Goal: Navigation & Orientation: Find specific page/section

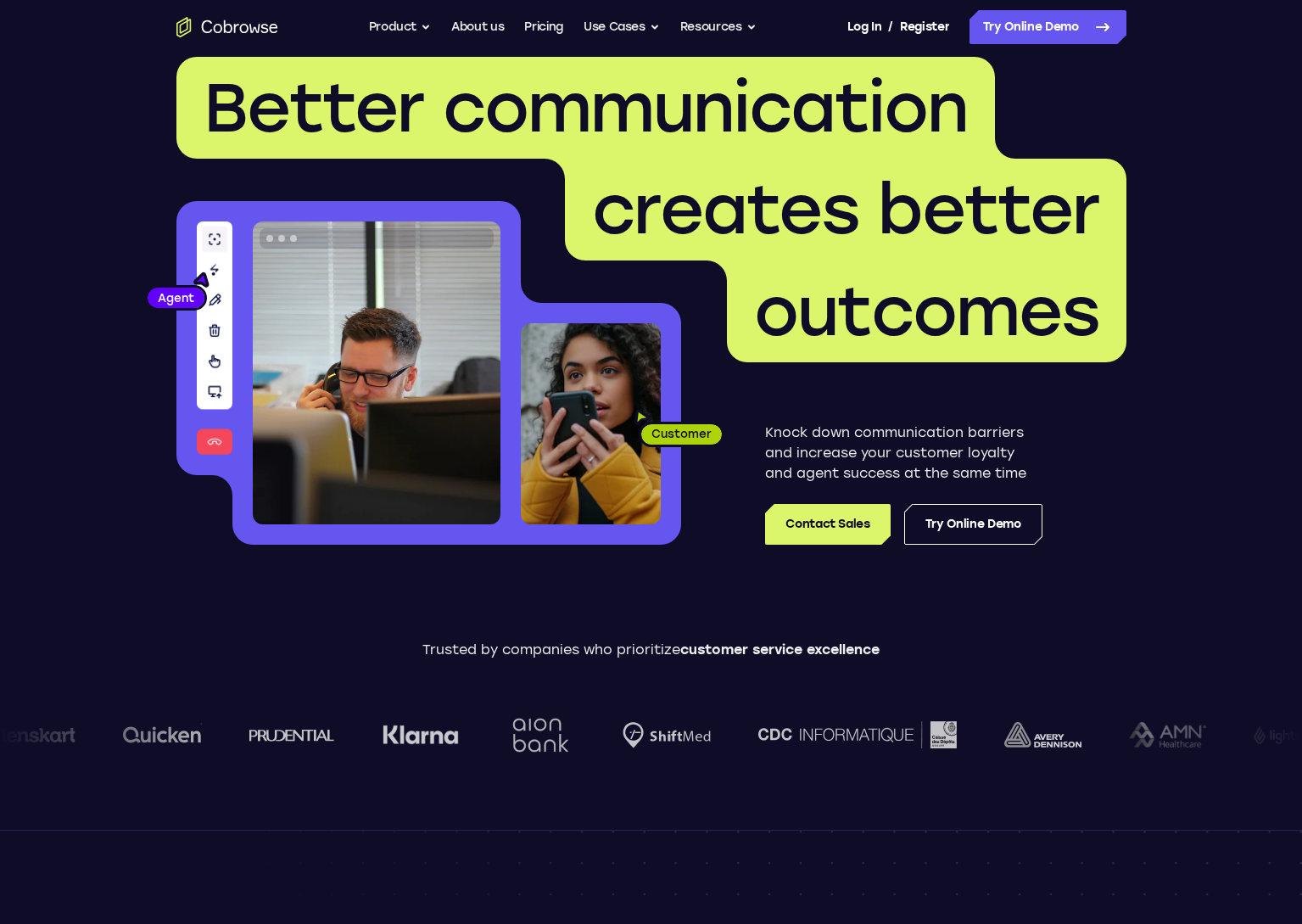
scroll to position [35, 0]
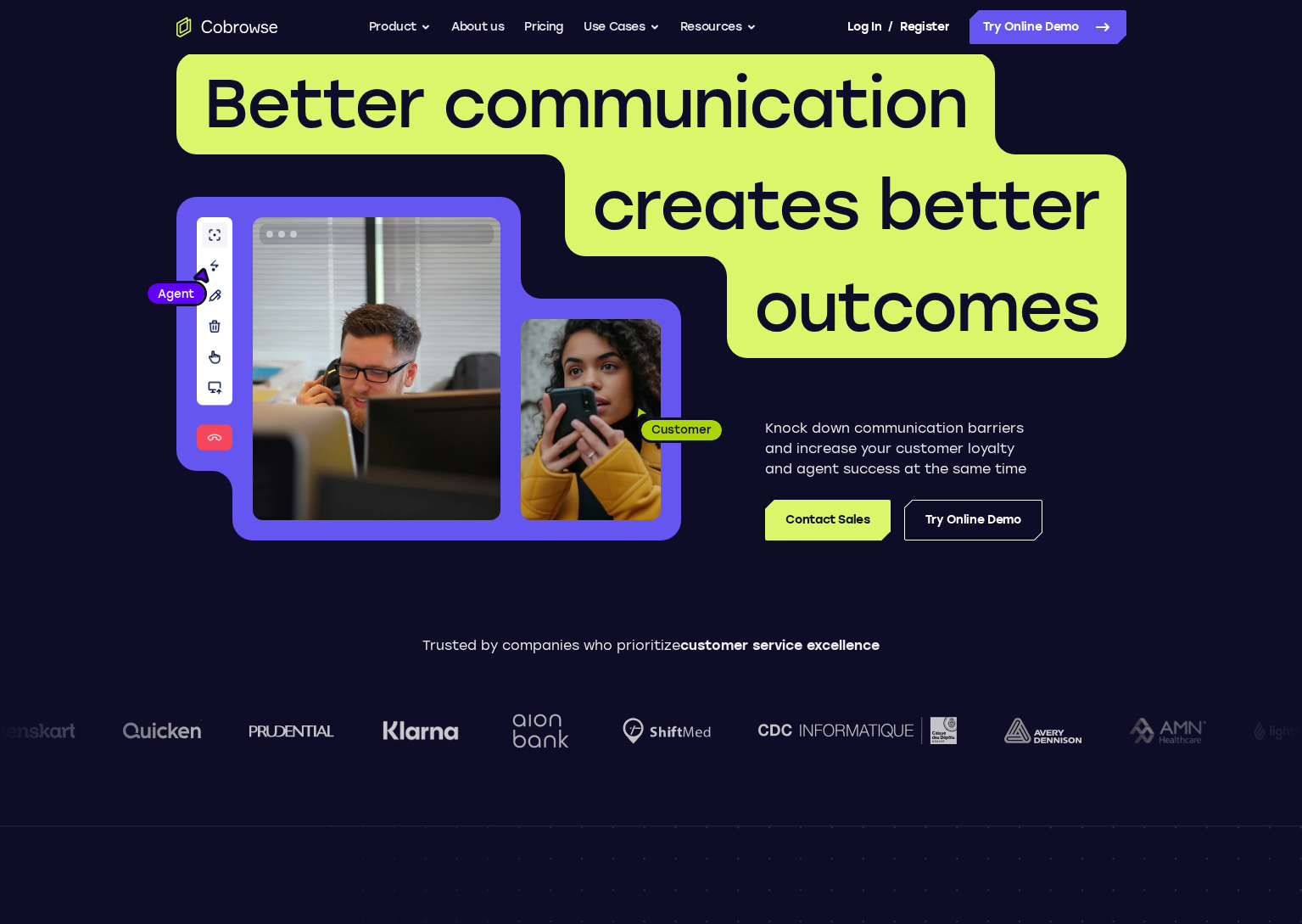
click at [137, 217] on header "Better communication creates better outcomes Customer Agent Agent Knock down co…" at bounding box center [651, 303] width 1086 height 570
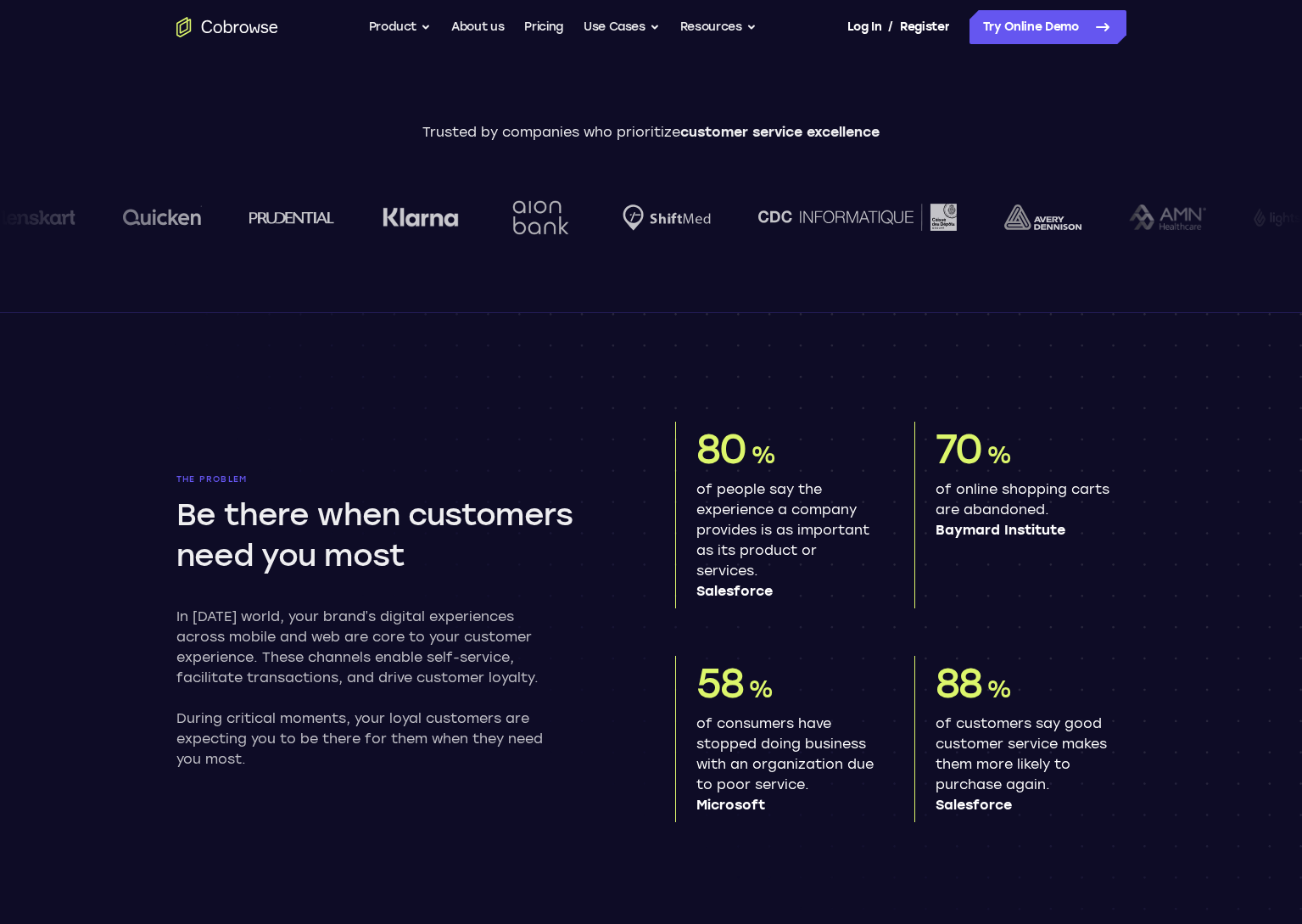
scroll to position [699, 0]
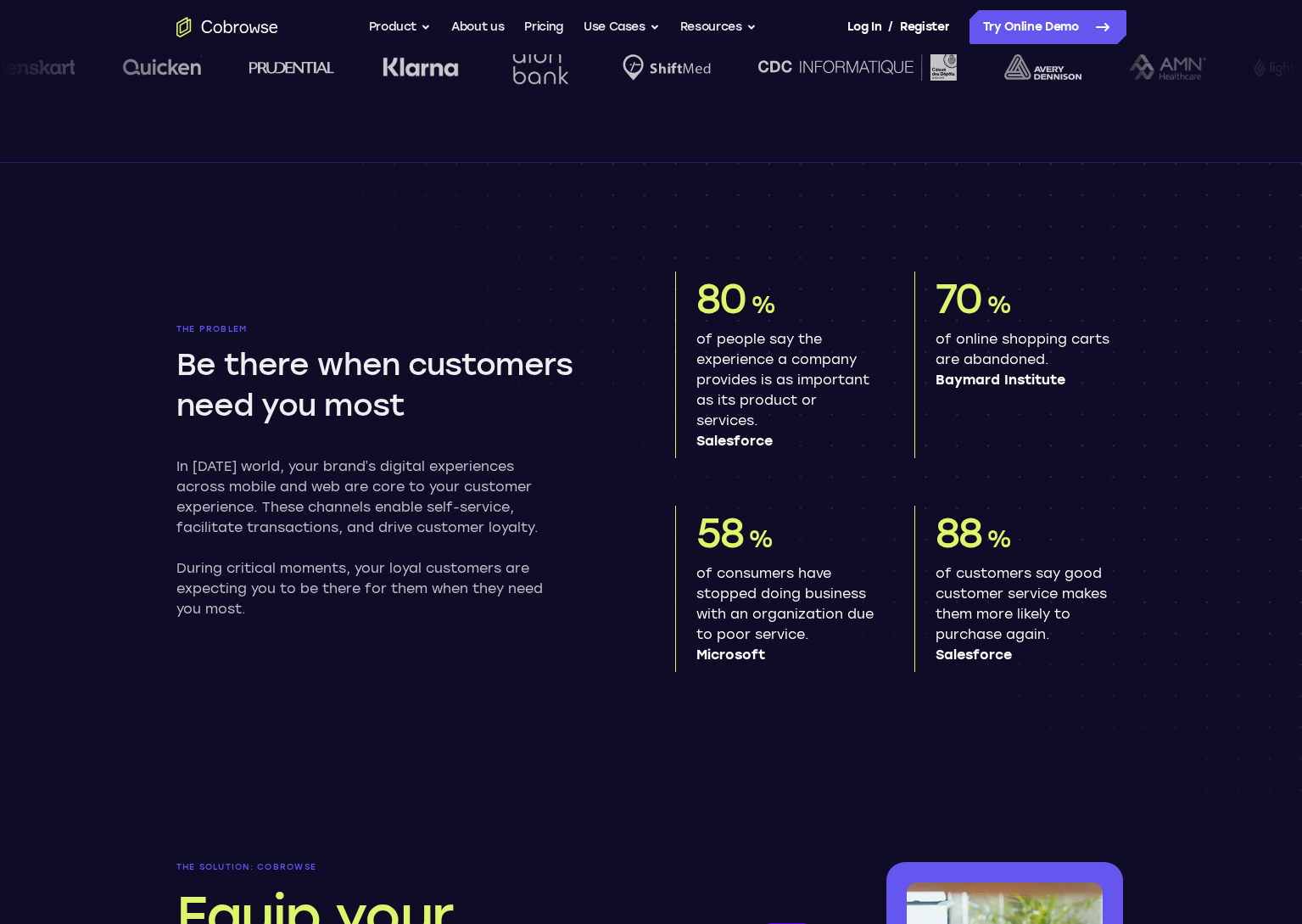
click at [114, 371] on section "The problem Be there when customers need you most In [DATE] world, your brand’s…" at bounding box center [651, 457] width 1086 height 590
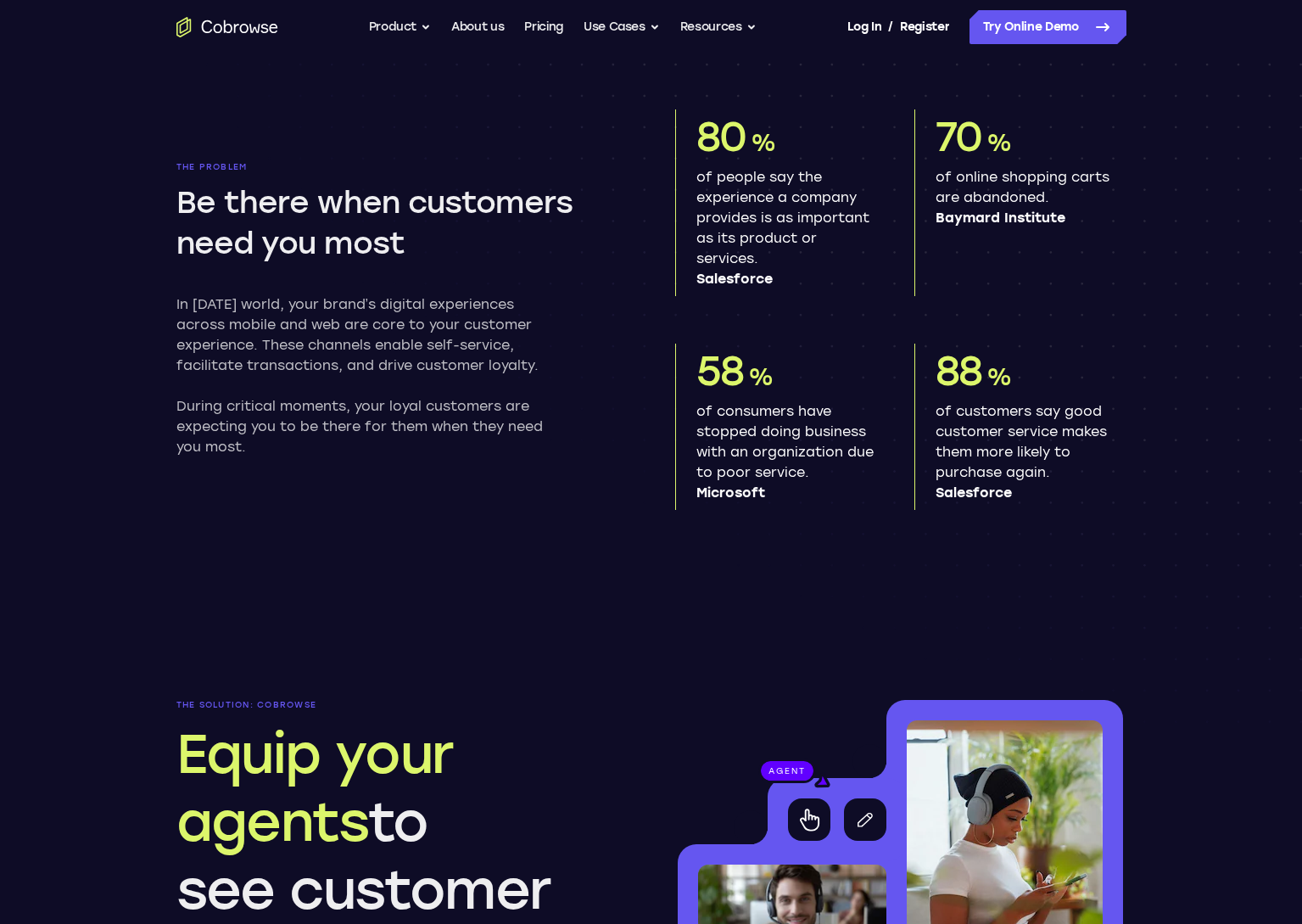
scroll to position [871, 0]
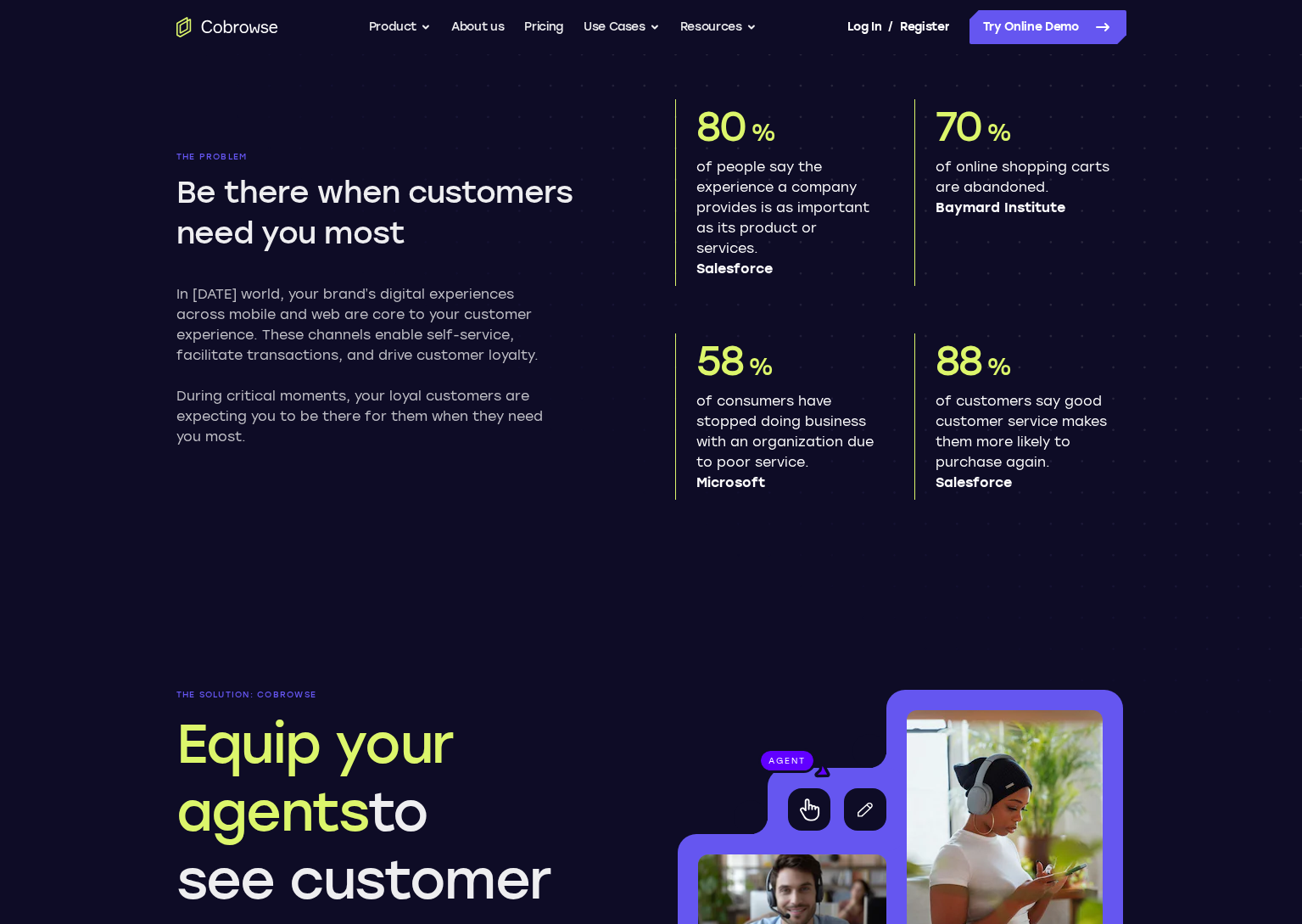
click at [114, 371] on section "The problem Be there when customers need you most In [DATE] world, your brand’s…" at bounding box center [651, 285] width 1086 height 590
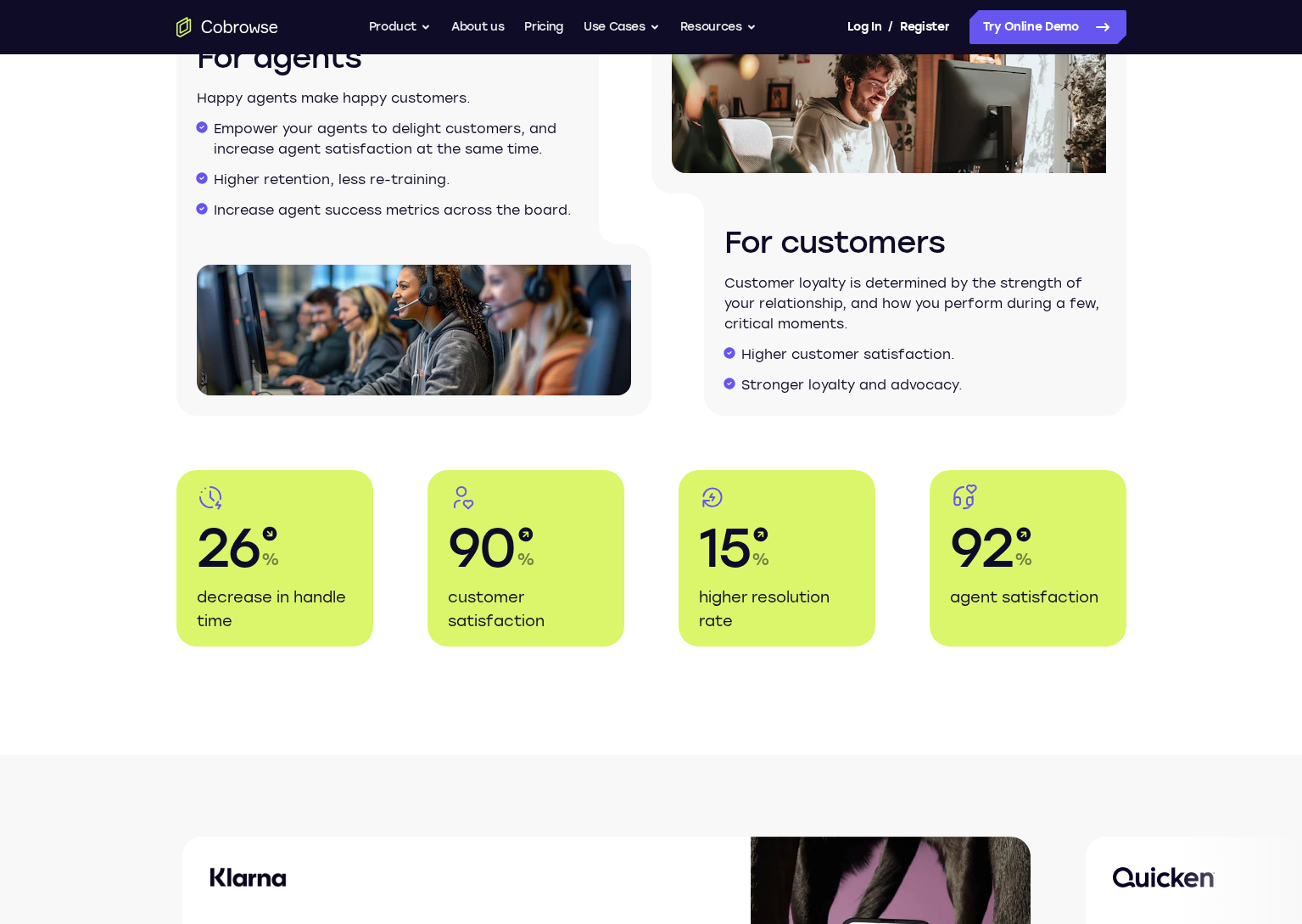
scroll to position [2891, 0]
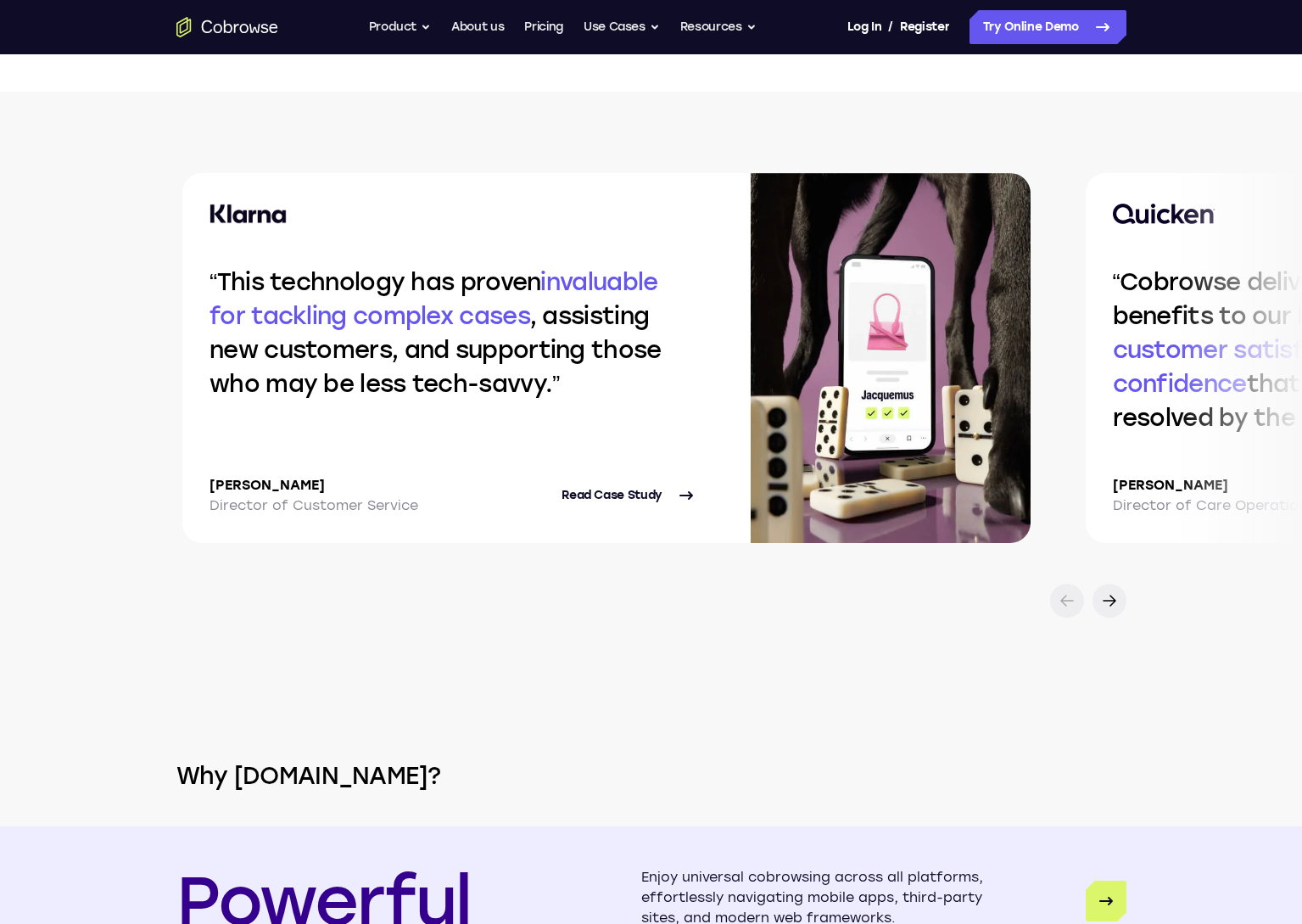
scroll to position [3540, 0]
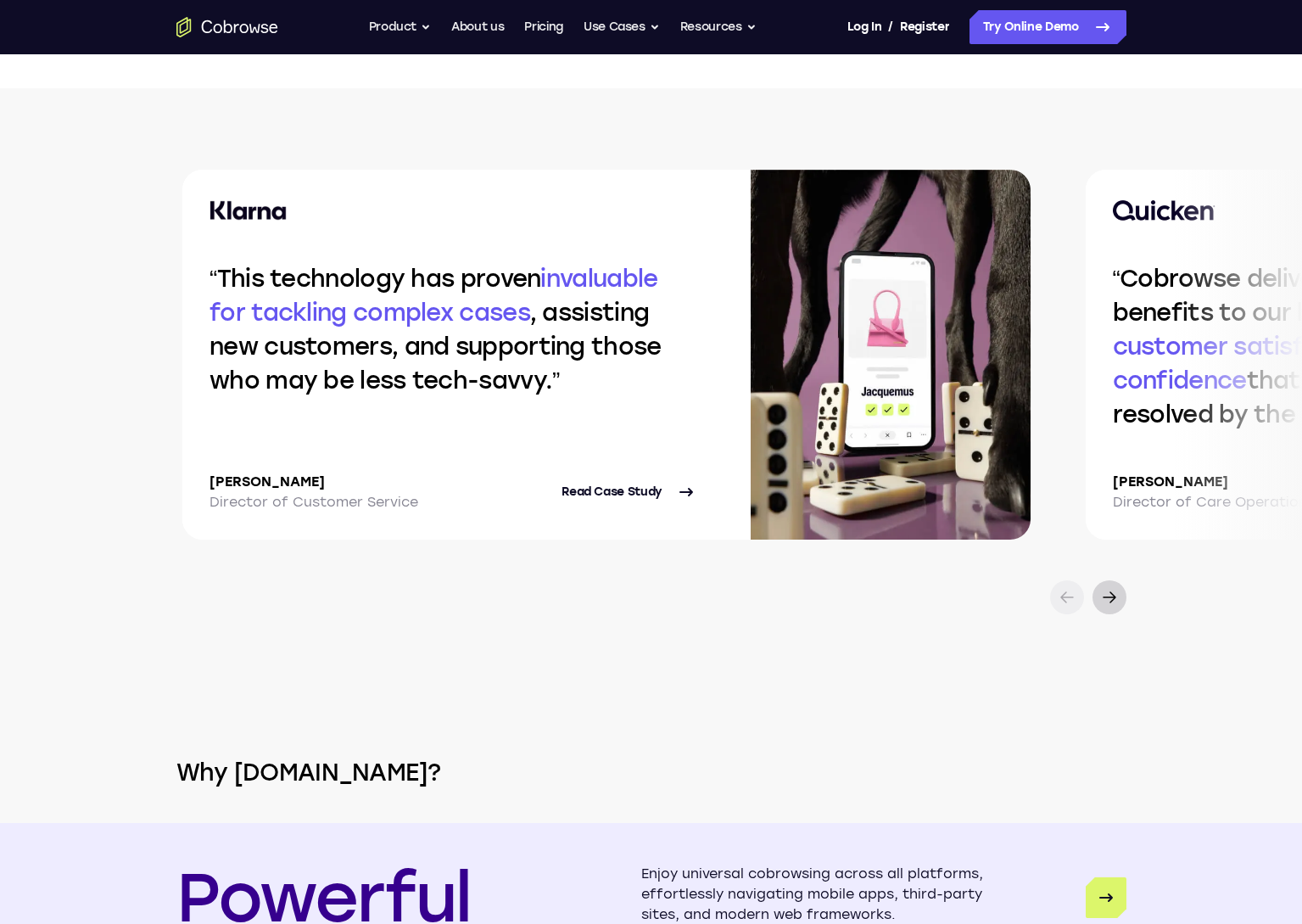
click at [1116, 595] on icon at bounding box center [1109, 597] width 21 height 21
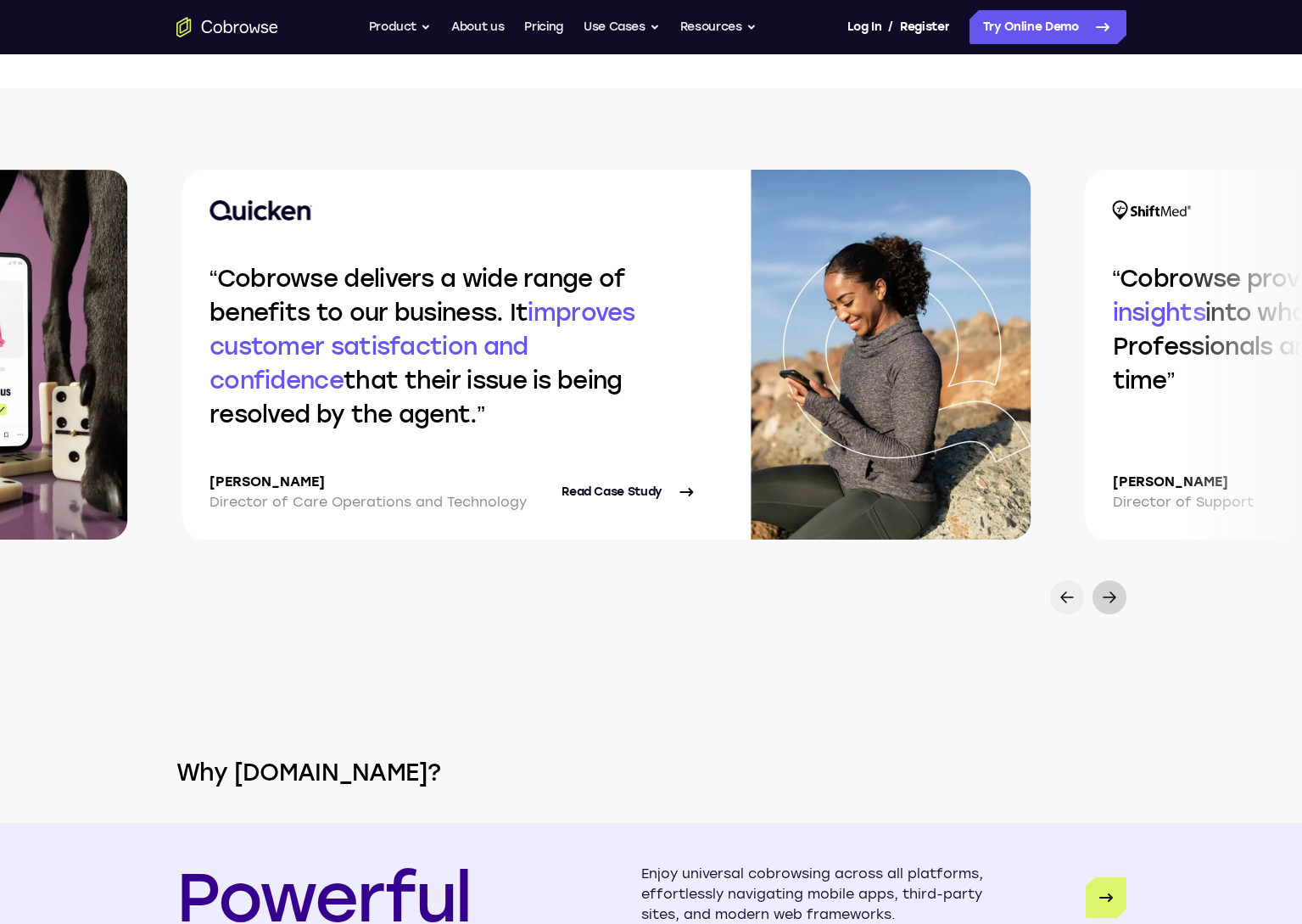
click at [1116, 596] on icon at bounding box center [1109, 597] width 21 height 21
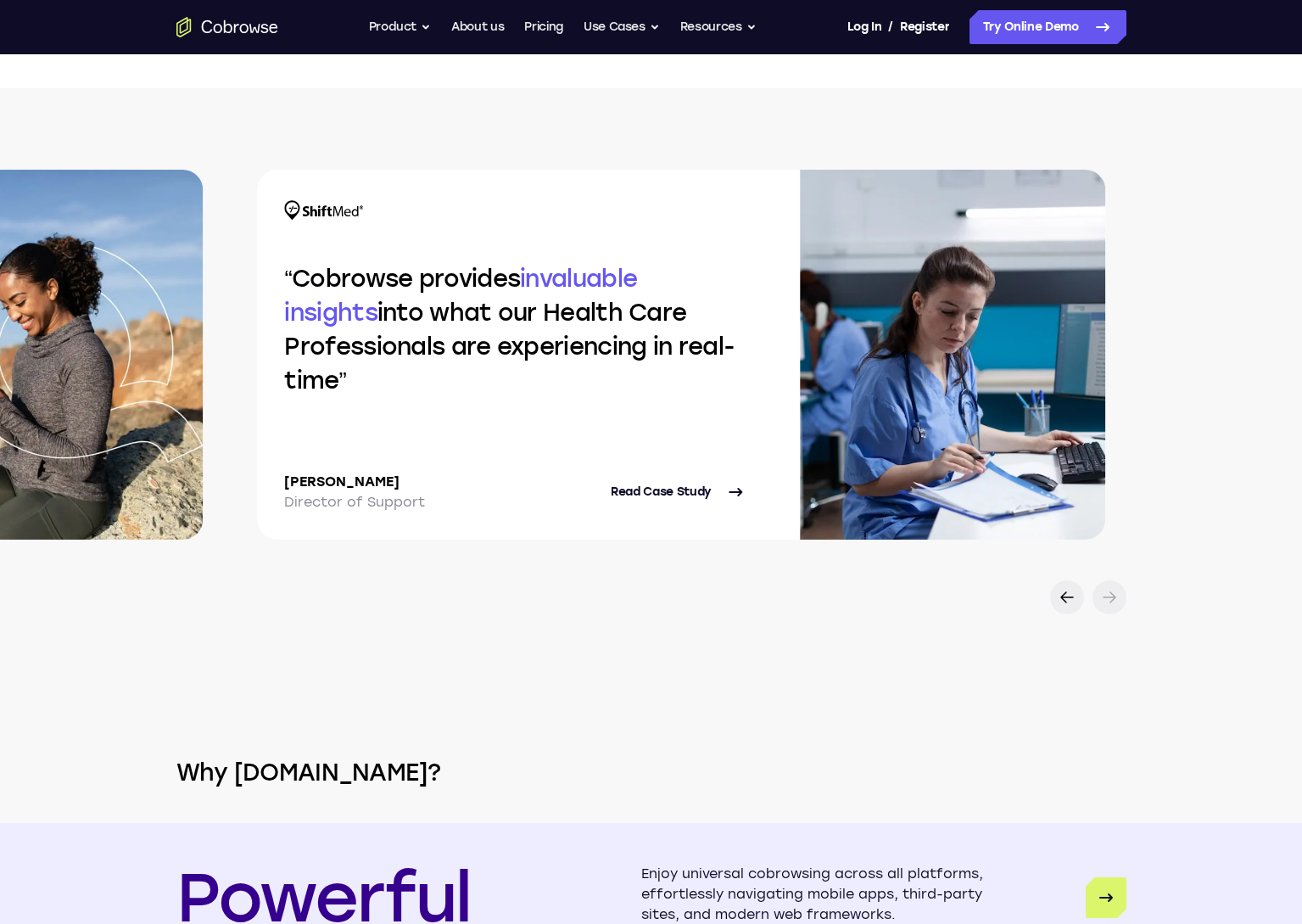
click at [1116, 596] on icon at bounding box center [1109, 597] width 21 height 21
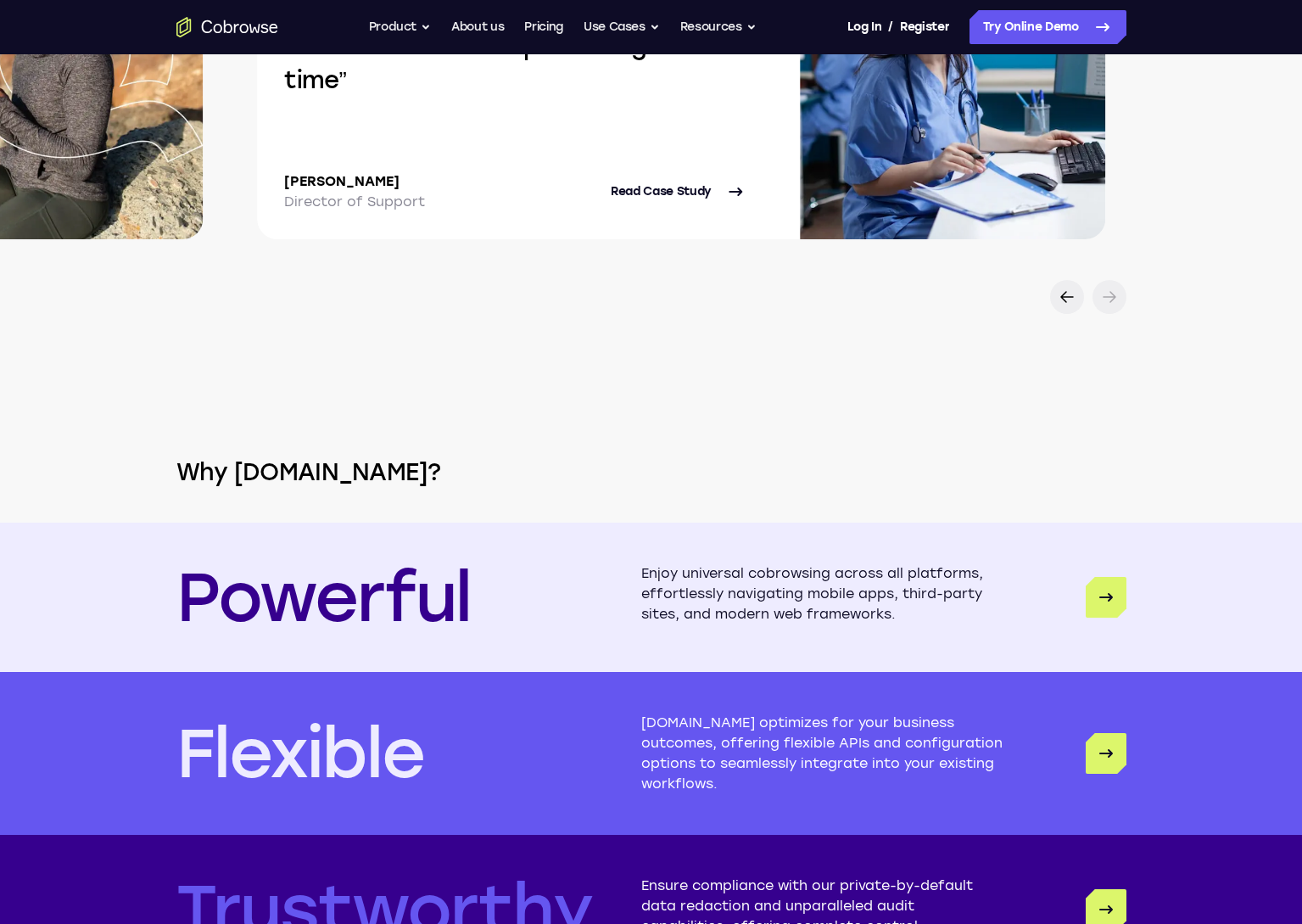
scroll to position [3858, 0]
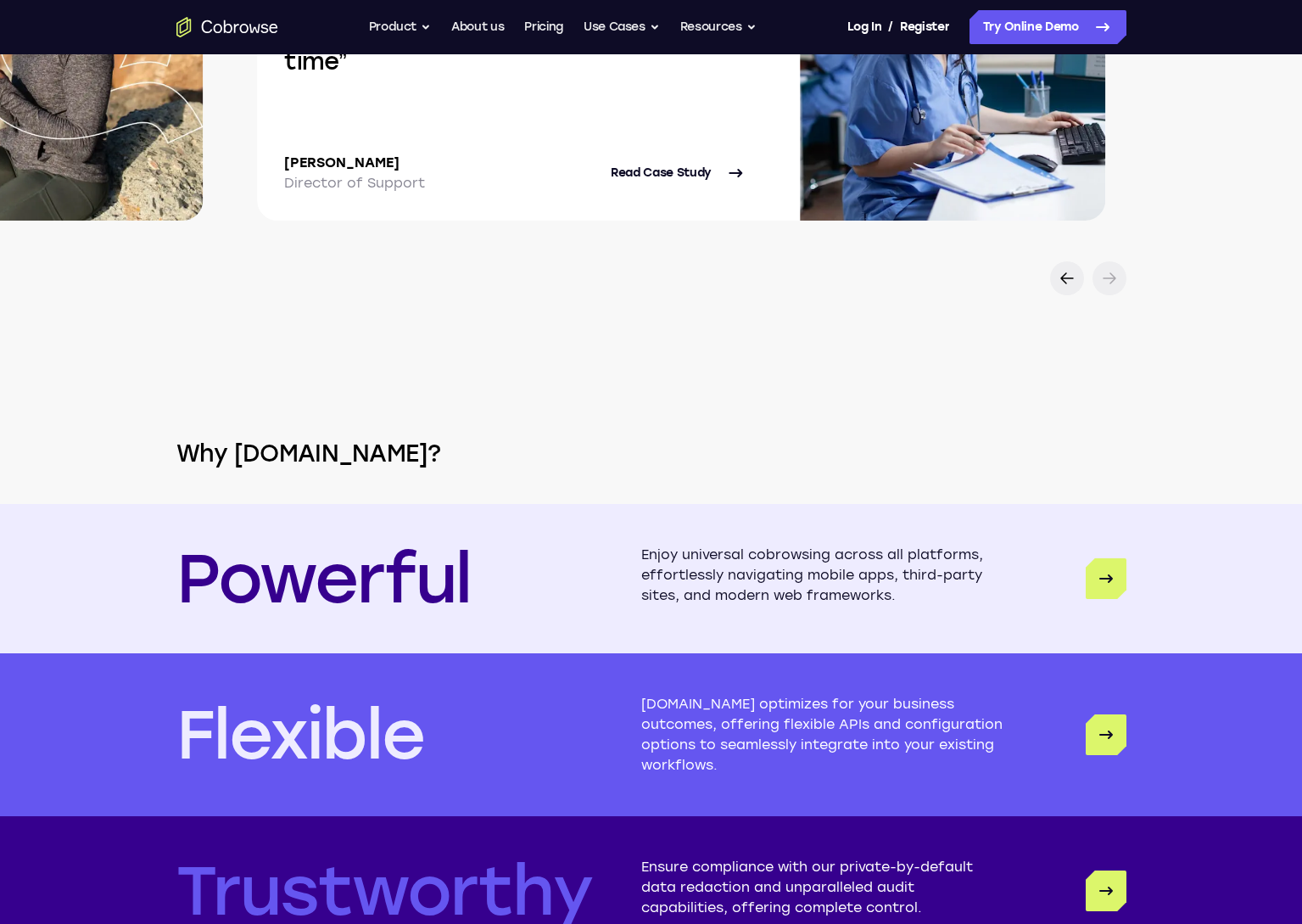
click at [629, 331] on section "Why [DOMAIN_NAME]? Powerful Enjoy universal cobrowsing across all platforms, ef…" at bounding box center [651, 630] width 1302 height 670
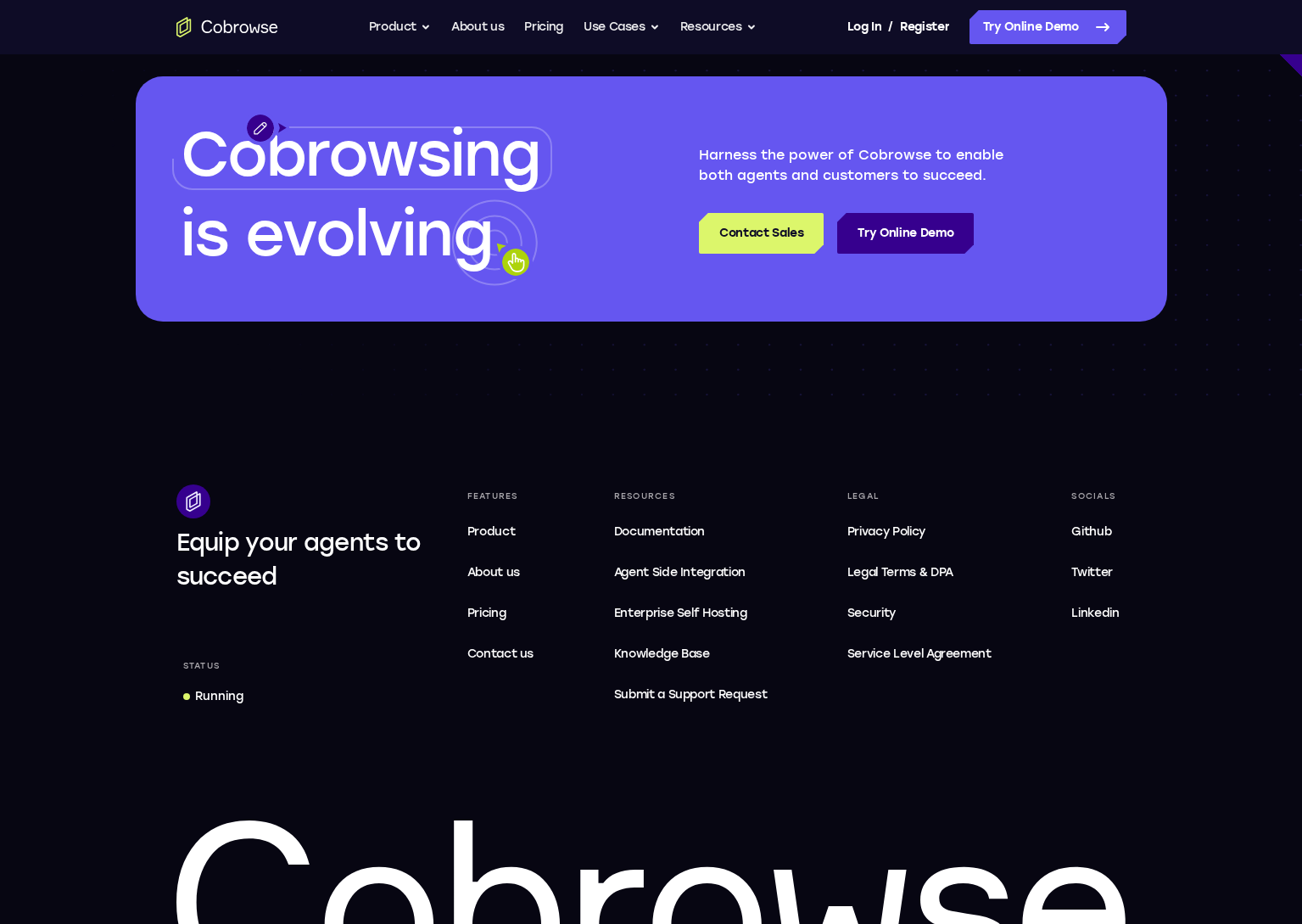
scroll to position [4972, 0]
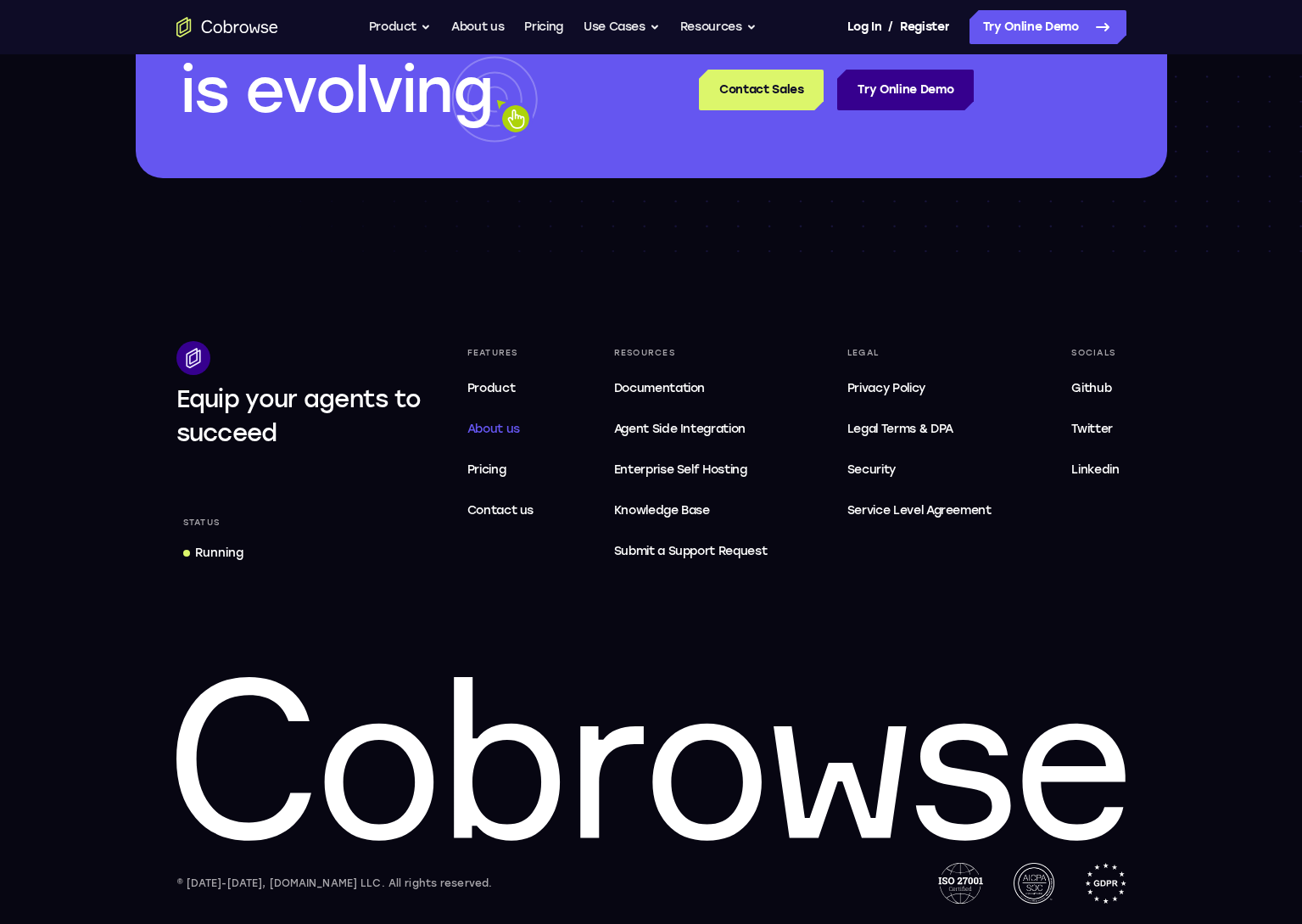
click at [481, 422] on span "About us" at bounding box center [494, 429] width 53 height 15
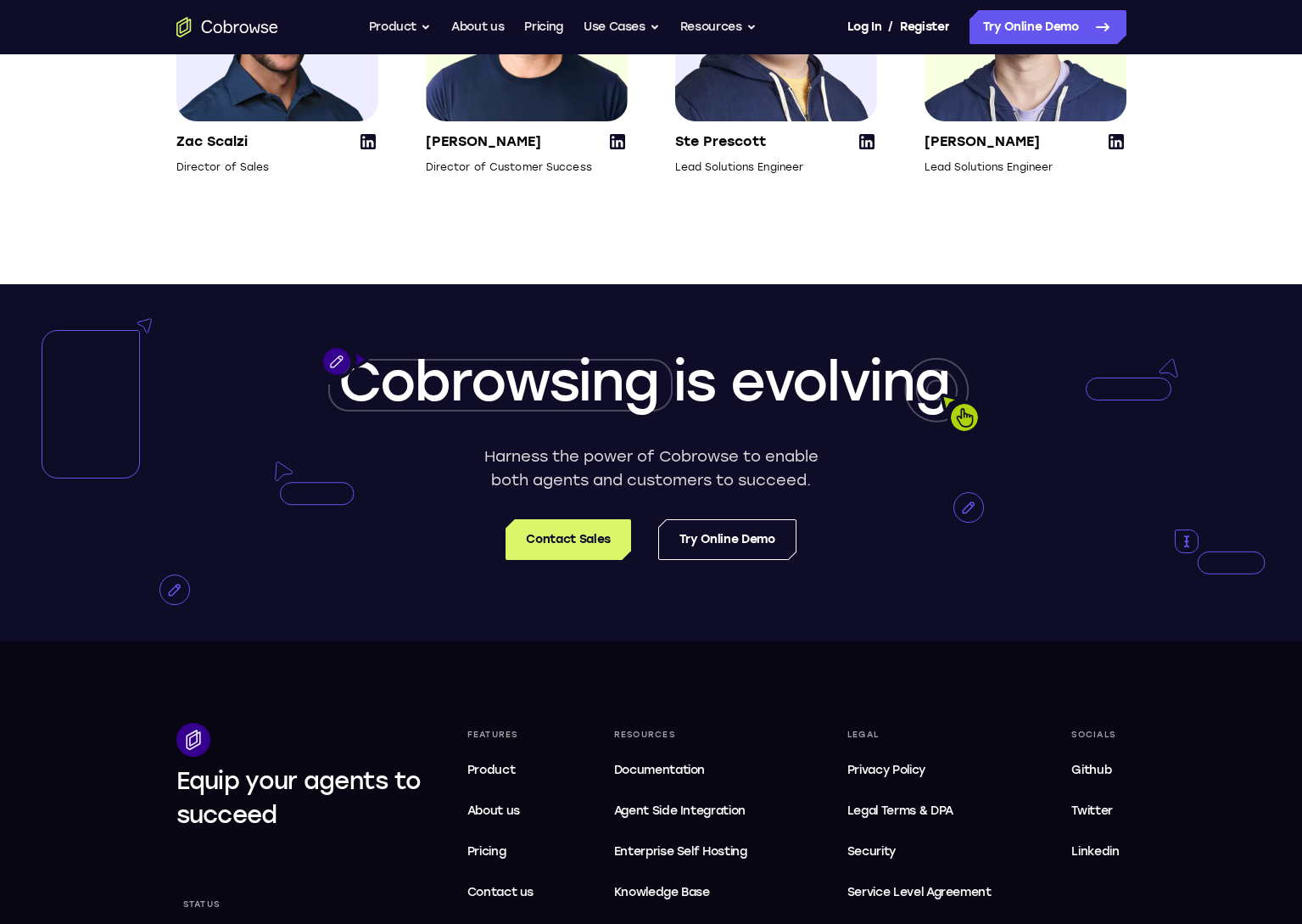
scroll to position [2623, 0]
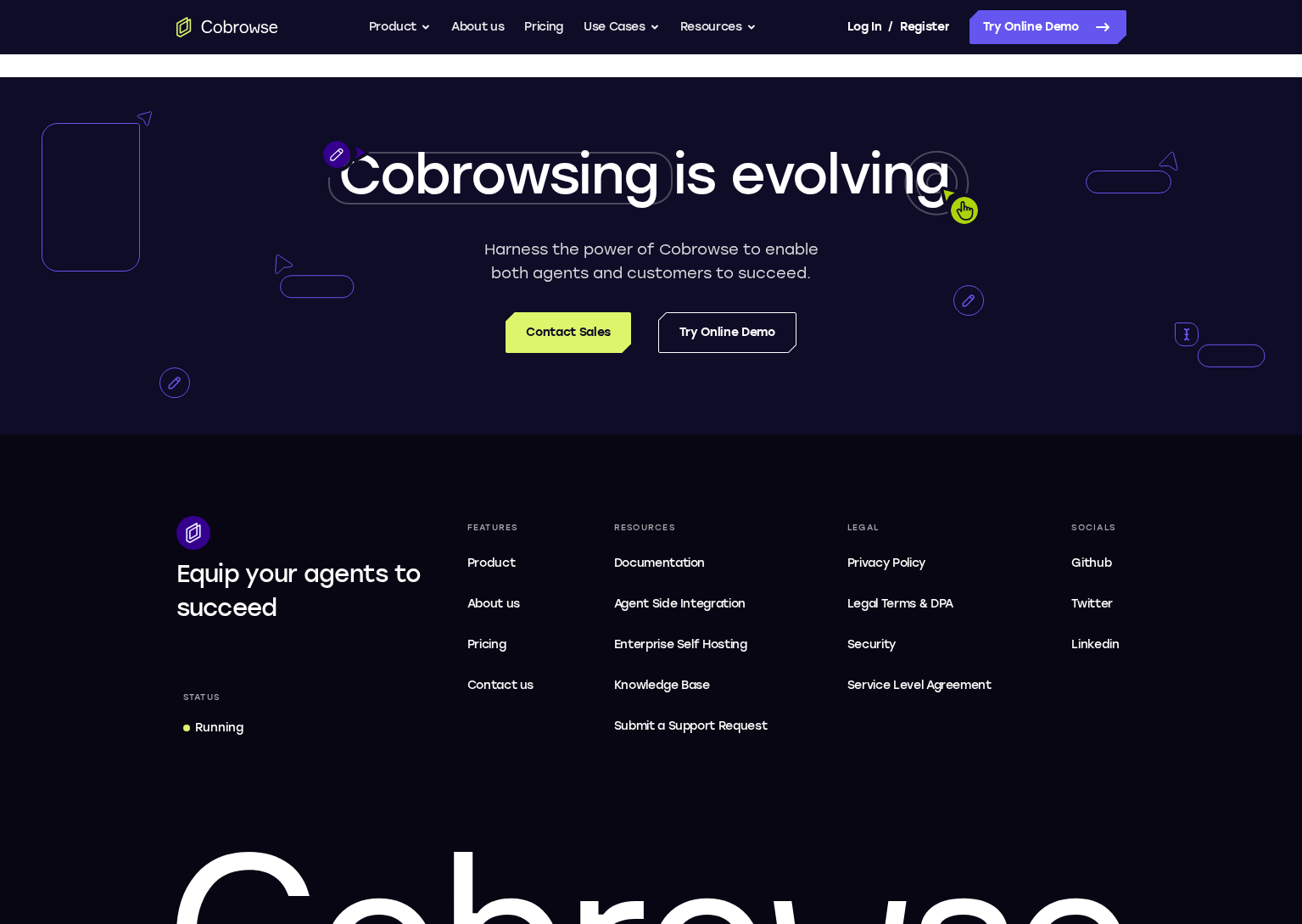
scroll to position [3010, 0]
